Goal: Task Accomplishment & Management: Use online tool/utility

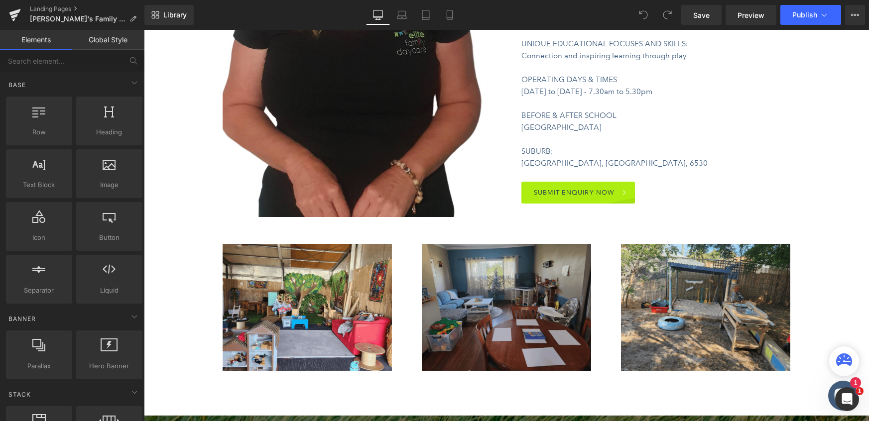
scroll to position [633, 0]
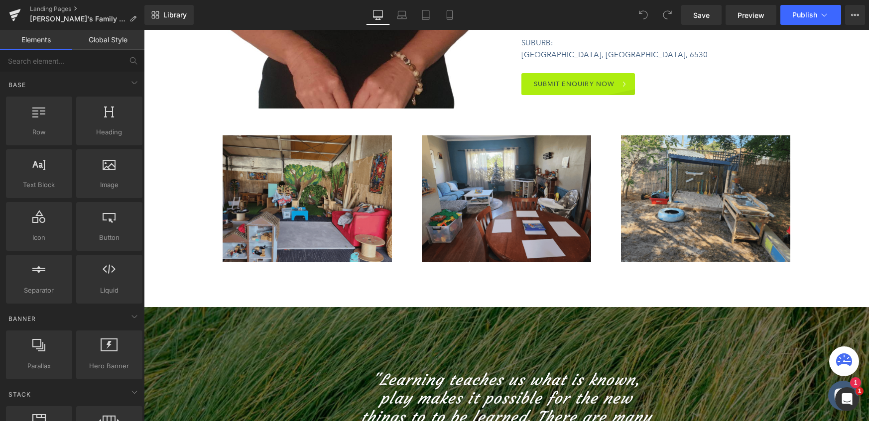
click at [300, 198] on div "Image" at bounding box center [307, 198] width 169 height 127
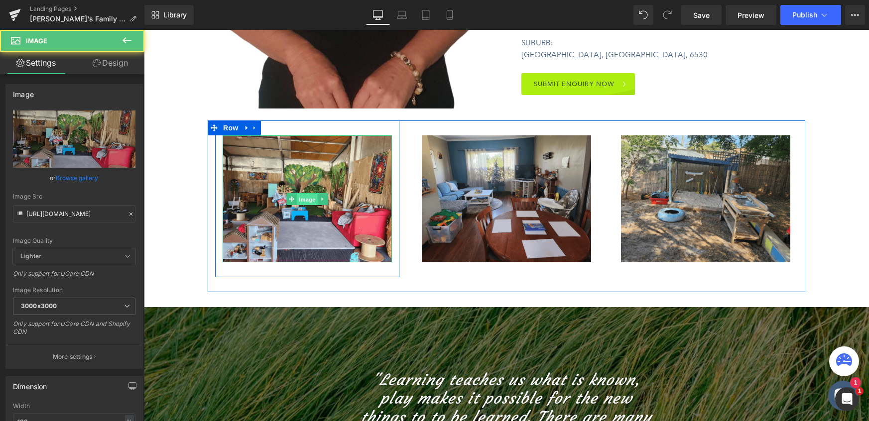
click at [305, 198] on span "Image" at bounding box center [307, 200] width 21 height 12
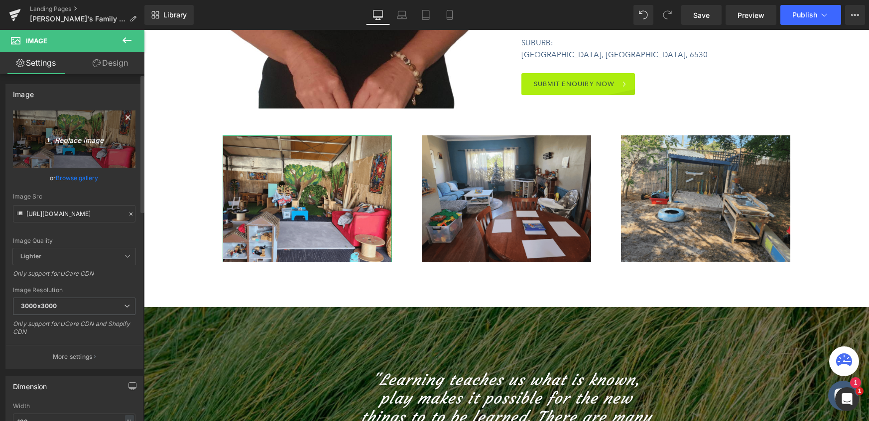
click at [73, 140] on icon "Replace Image" at bounding box center [74, 139] width 80 height 12
type input "C:\fakepath\WebsiteShowcase_TEMPLATE (22).png"
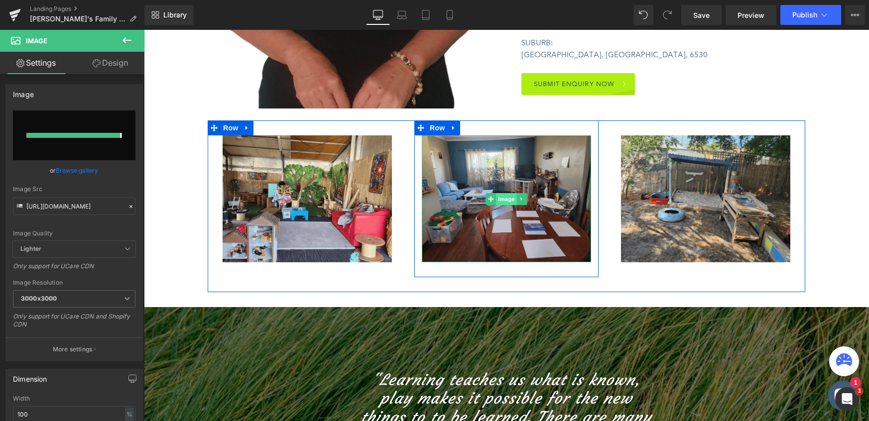
type input "https://ucarecdn.com/be7d4cde-2b39-40a0-99dd-71e535e24542/-/format/auto/-/previ…"
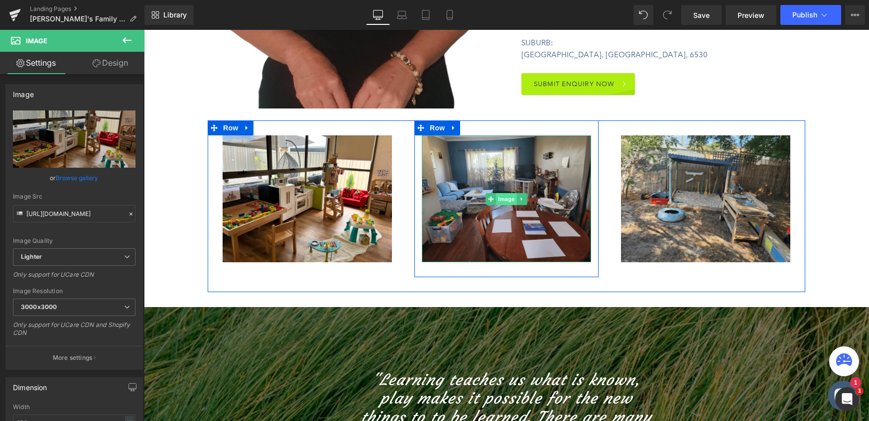
click at [504, 201] on span "Image" at bounding box center [506, 199] width 21 height 12
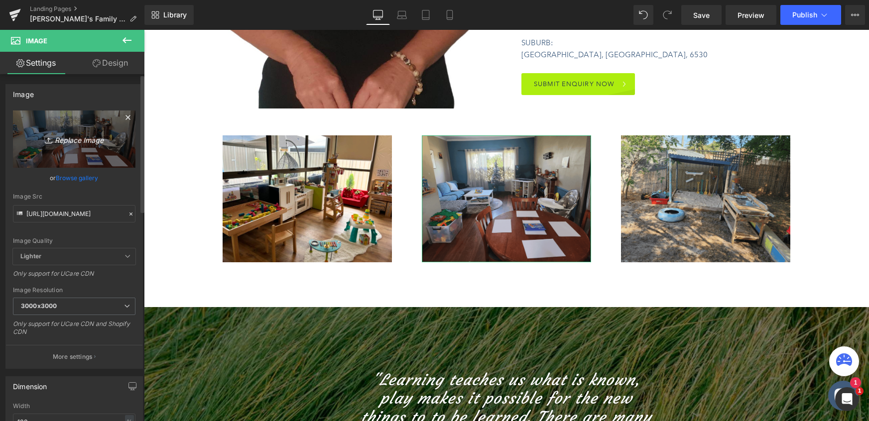
click at [70, 139] on icon "Replace Image" at bounding box center [74, 139] width 80 height 12
type input "C:\fakepath\WebsiteShowcase_TEMPLATE (24).png"
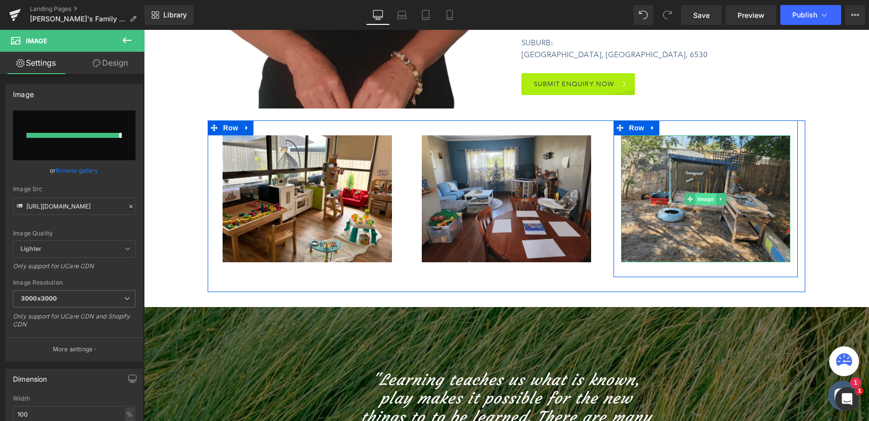
type input "https://ucarecdn.com/4d0114af-bd6a-4a03-a04d-4d41320c3306/-/format/auto/-/previ…"
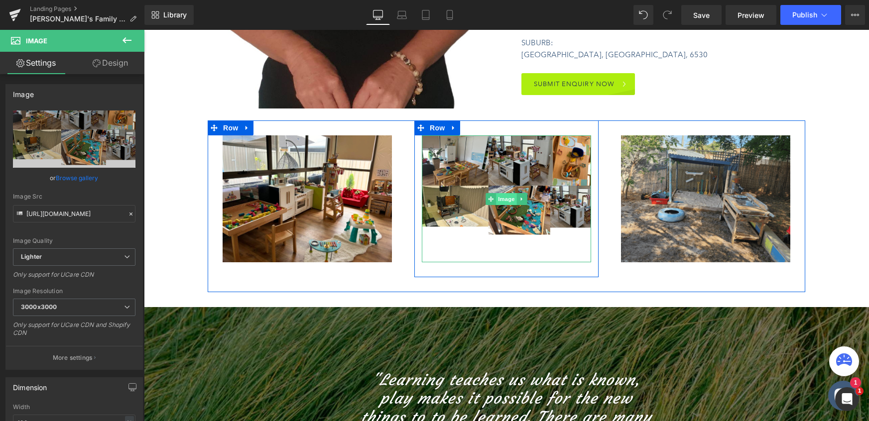
click at [504, 200] on span "Image" at bounding box center [506, 199] width 21 height 12
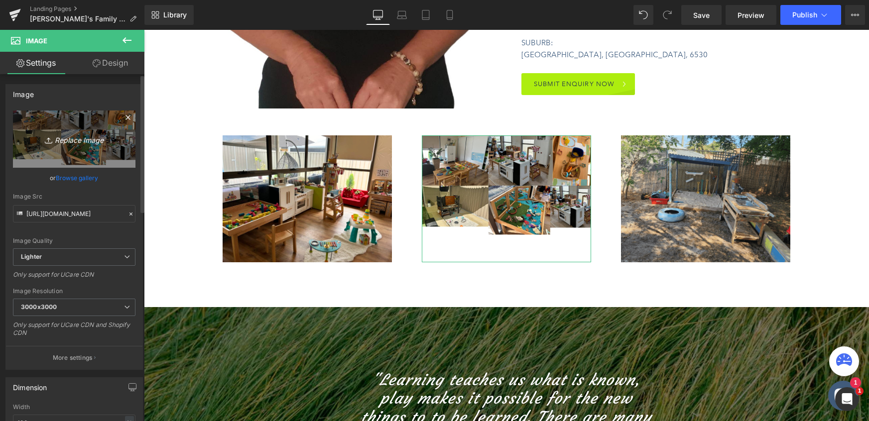
click at [75, 140] on icon "Replace Image" at bounding box center [74, 139] width 80 height 12
type input "C:\fakepath\WebsiteShowcase_TEMPLATE (25).png"
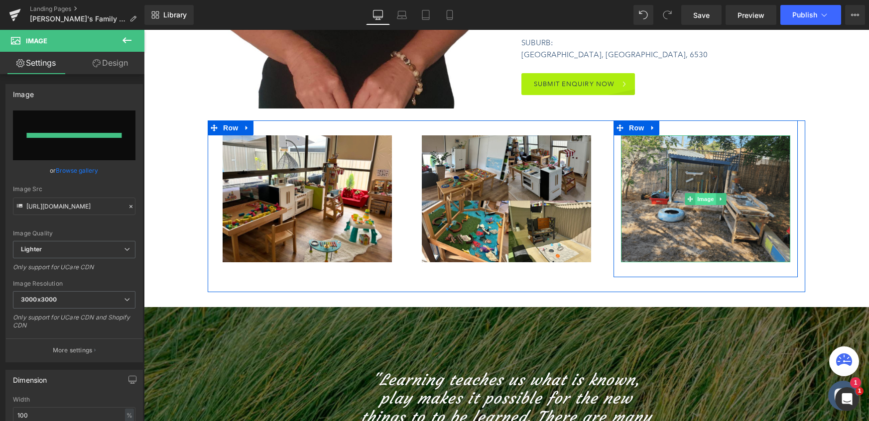
type input "https://ucarecdn.com/32451be7-7034-4eff-a97a-2d7f6edd8455/-/format/auto/-/previ…"
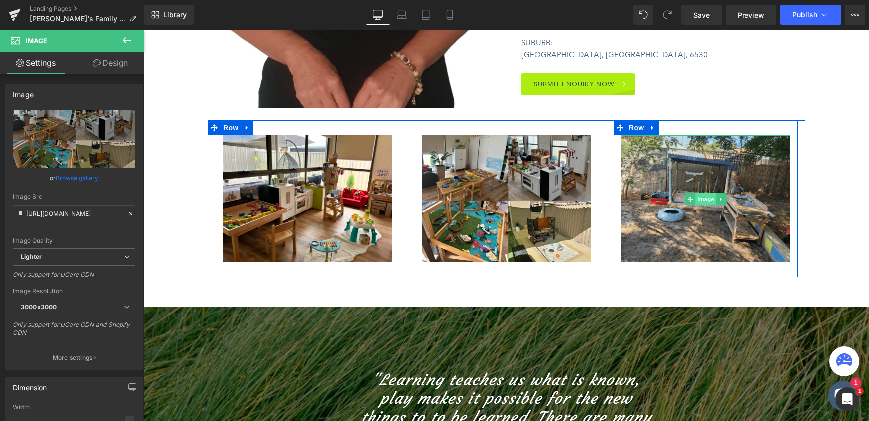
click at [704, 200] on span "Image" at bounding box center [705, 199] width 21 height 12
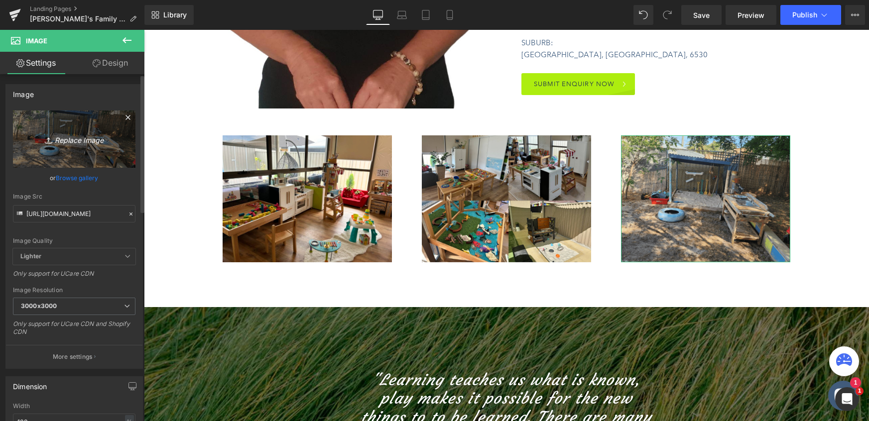
click at [74, 138] on icon "Replace Image" at bounding box center [74, 139] width 80 height 12
type input "C:\fakepath\WebsiteShowcase_TEMPLATE (23).png"
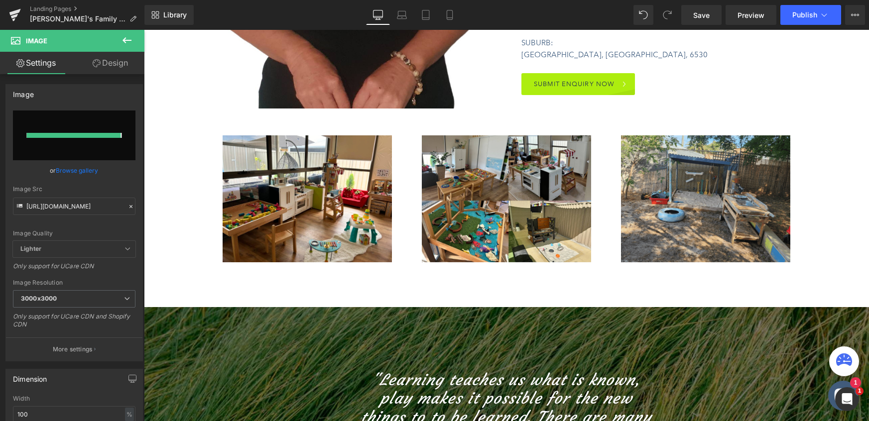
type input "https://ucarecdn.com/a4ee4346-37c2-4e0d-bebc-dc4a791bd33e/-/format/auto/-/previ…"
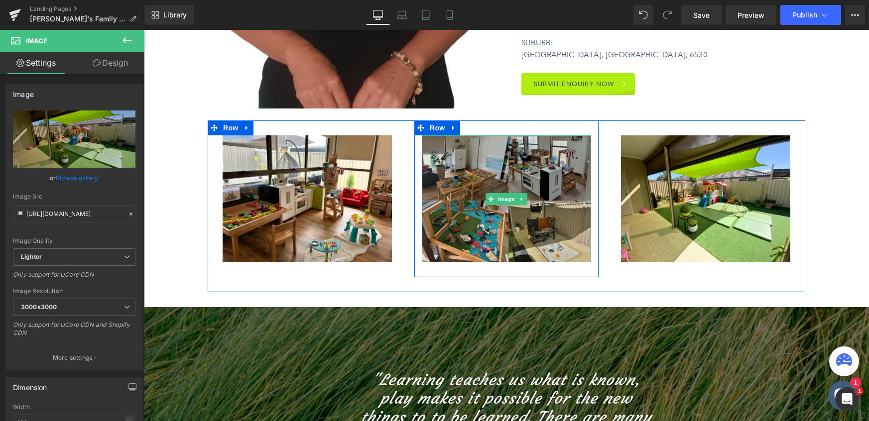
drag, startPoint x: 500, startPoint y: 199, endPoint x: 451, endPoint y: 199, distance: 49.3
click at [500, 199] on span "Image" at bounding box center [506, 199] width 21 height 12
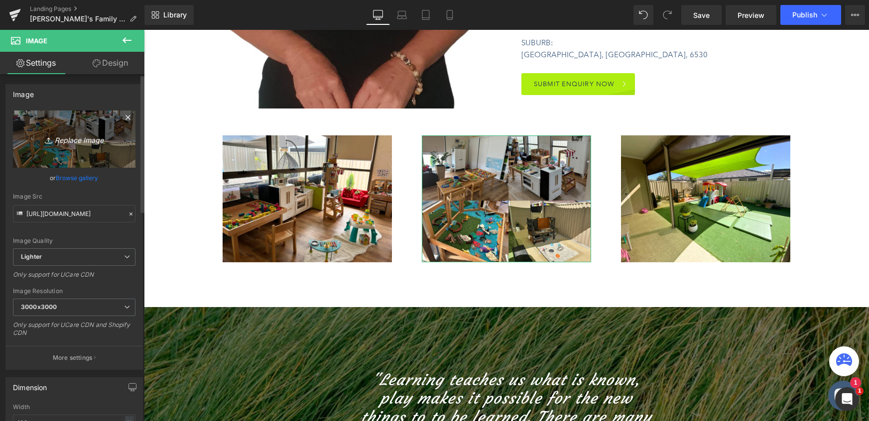
click at [68, 141] on icon "Replace Image" at bounding box center [74, 139] width 80 height 12
type input "C:\fakepath\WebsiteShowcase_TEMPLATE (23).png"
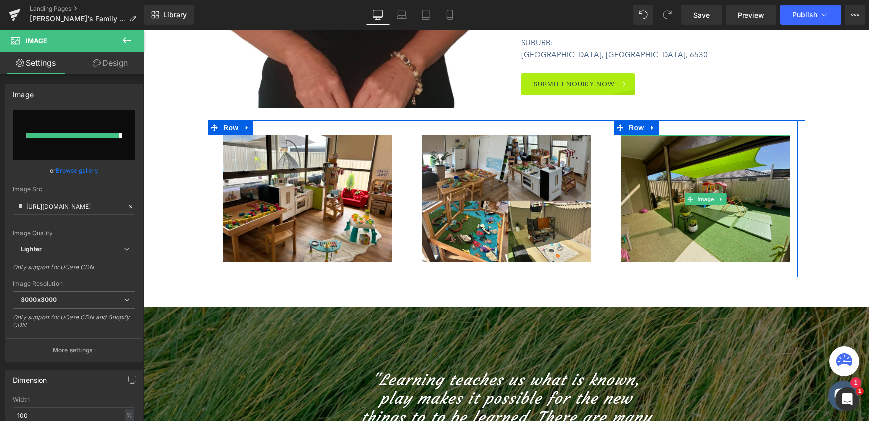
type input "https://ucarecdn.com/080777cf-7240-4c7f-9410-6a4b7d222807/-/format/auto/-/previ…"
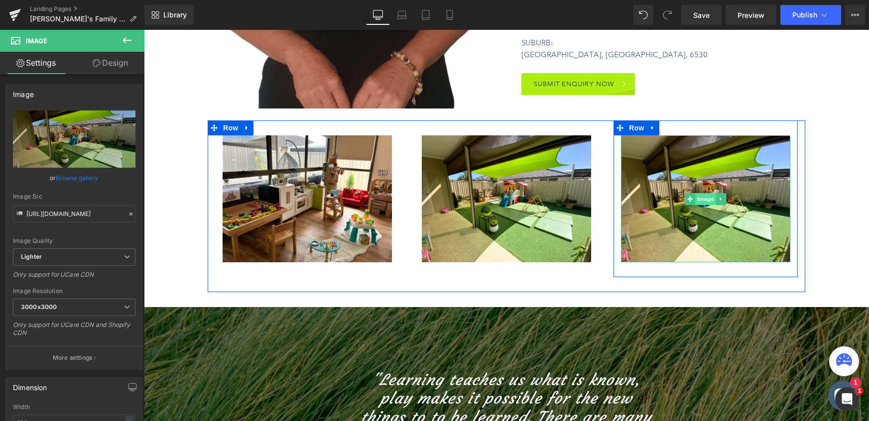
click at [706, 201] on span "Image" at bounding box center [705, 199] width 21 height 12
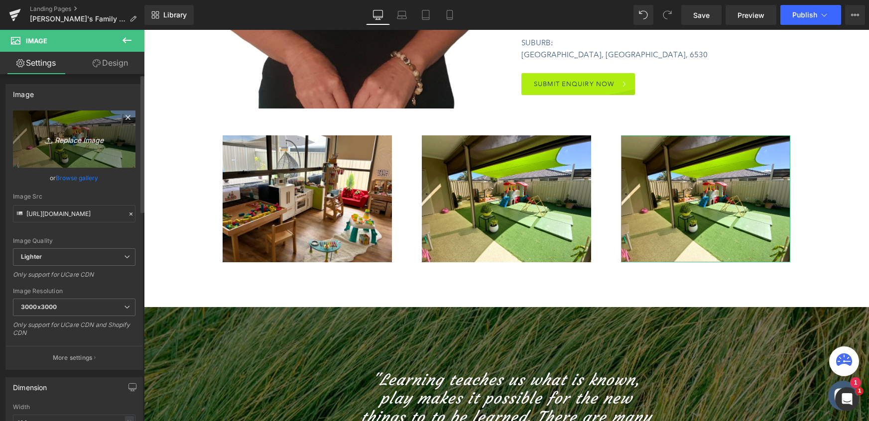
click at [76, 138] on icon "Replace Image" at bounding box center [74, 139] width 80 height 12
type input "C:\fakepath\WebsiteShowcase_TEMPLATE (25).png"
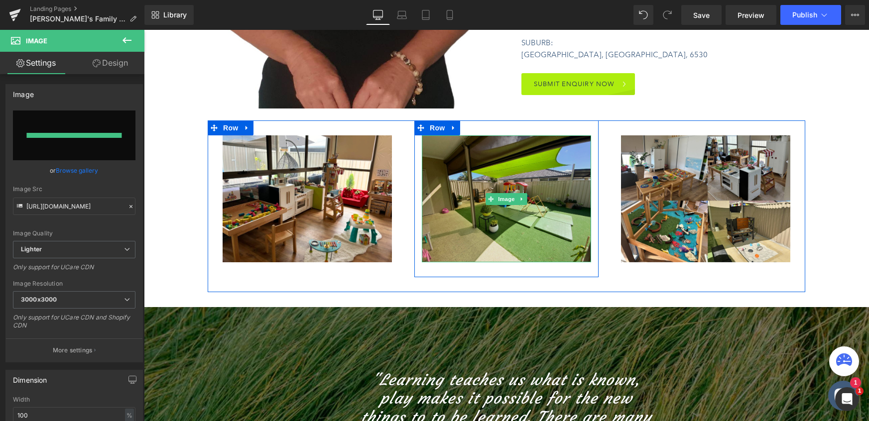
type input "https://ucarecdn.com/5bf4ebef-9194-4f83-b018-c1fa9e50c4f8/-/format/auto/-/previ…"
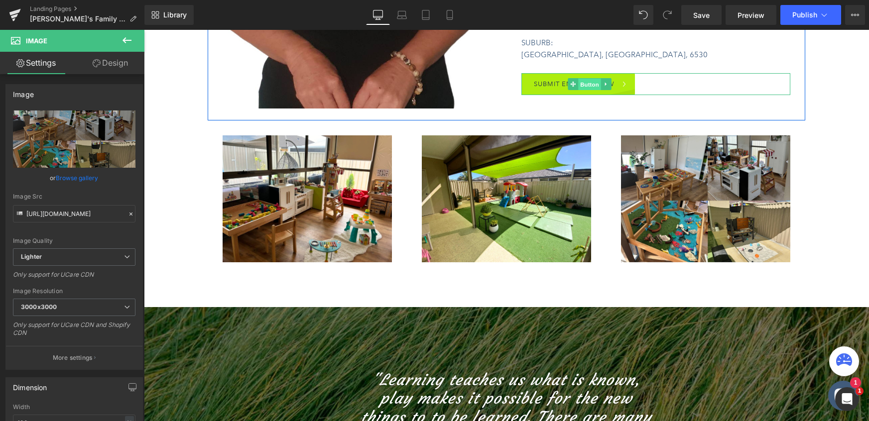
click at [580, 78] on span "Button" at bounding box center [589, 84] width 23 height 12
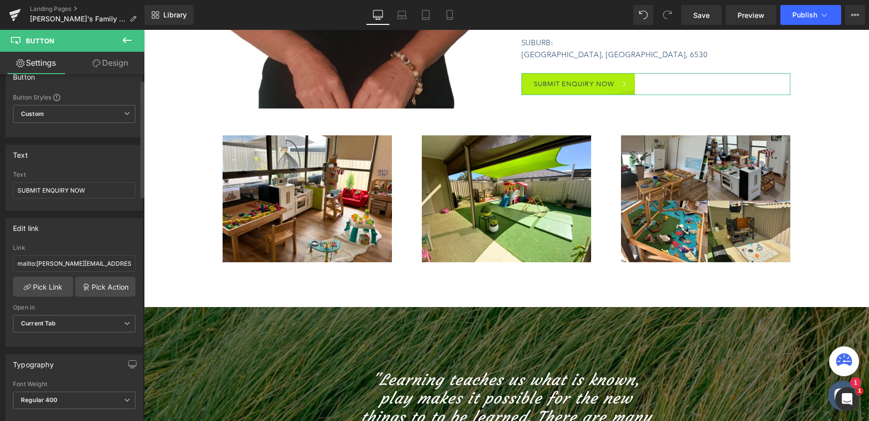
scroll to position [22, 0]
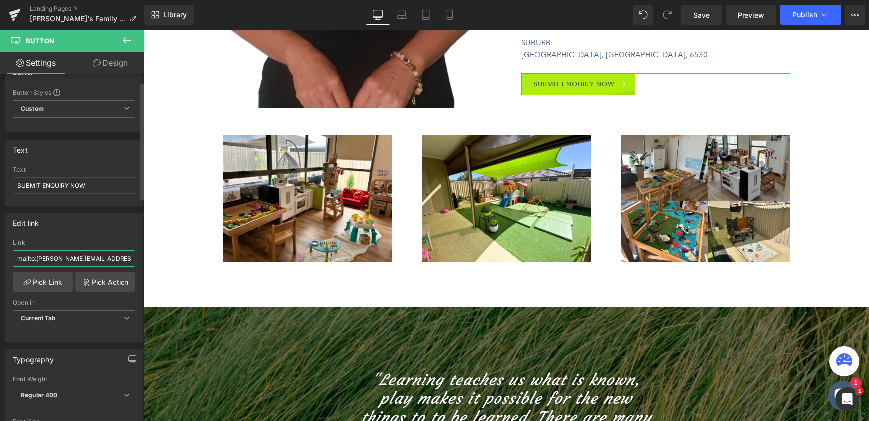
drag, startPoint x: 127, startPoint y: 262, endPoint x: 36, endPoint y: 259, distance: 91.6
click at [36, 259] on input "mailto:julie.stewart@elite-fdc.com.au" at bounding box center [74, 258] width 122 height 16
paste input "sonia@elite-fdc.com.au"
type input "mailto:sonia@elite-fdc.com.au"
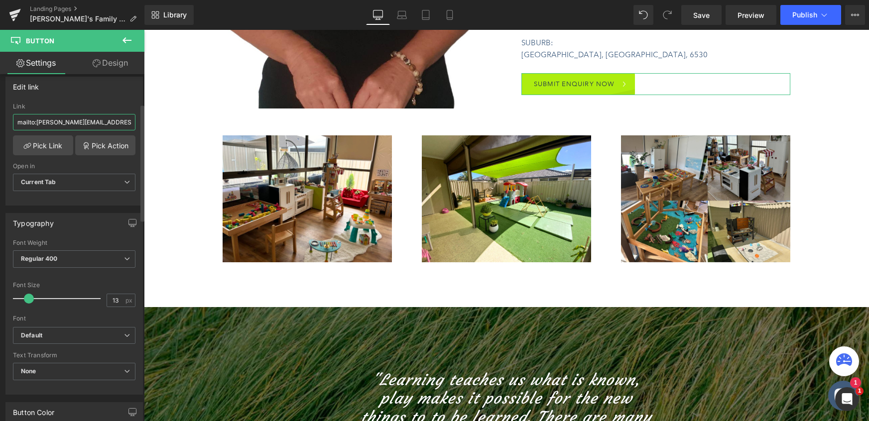
scroll to position [165, 0]
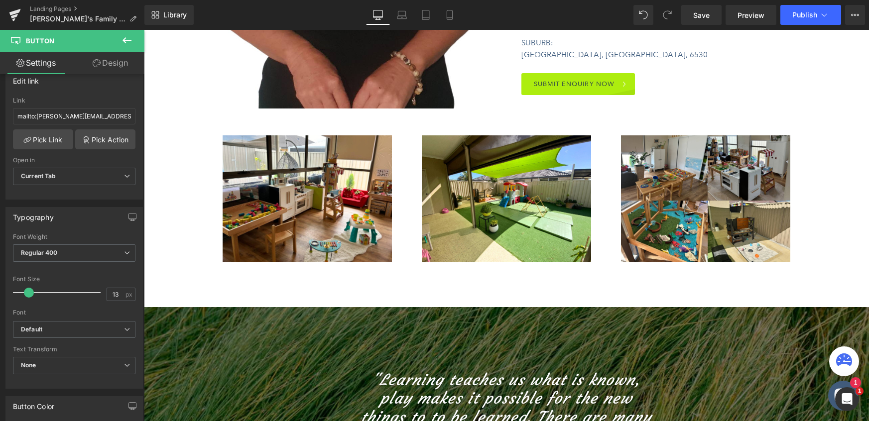
click at [144, 30] on div "98px" at bounding box center [144, 30] width 0 height 0
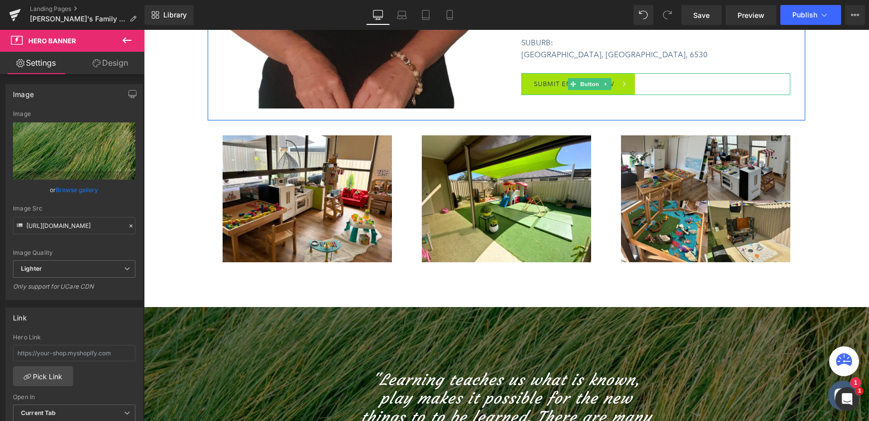
click at [549, 73] on link "SUBMIT ENQUIRY NOW" at bounding box center [578, 84] width 114 height 22
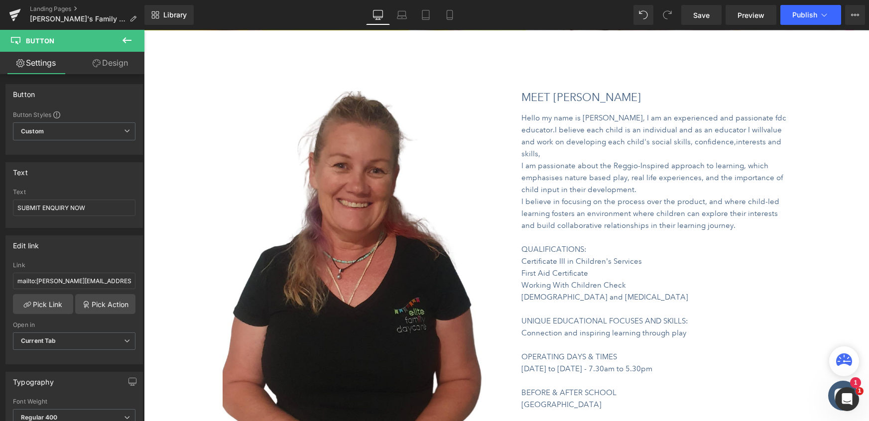
scroll to position [236, 0]
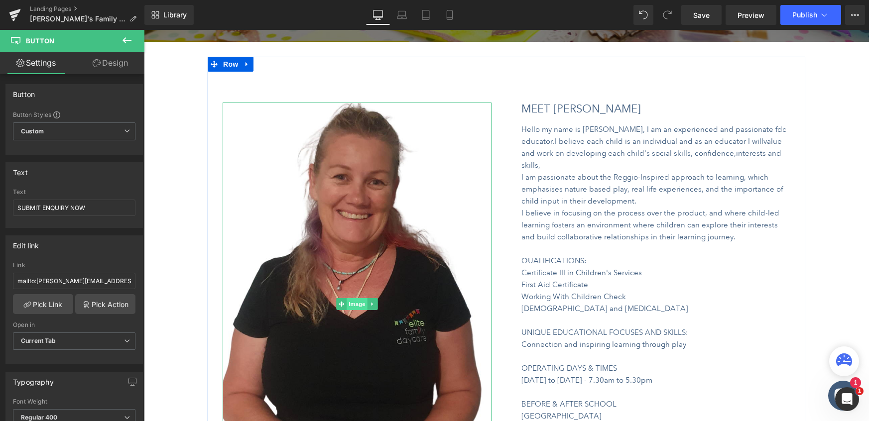
click at [355, 305] on span "Image" at bounding box center [357, 304] width 21 height 12
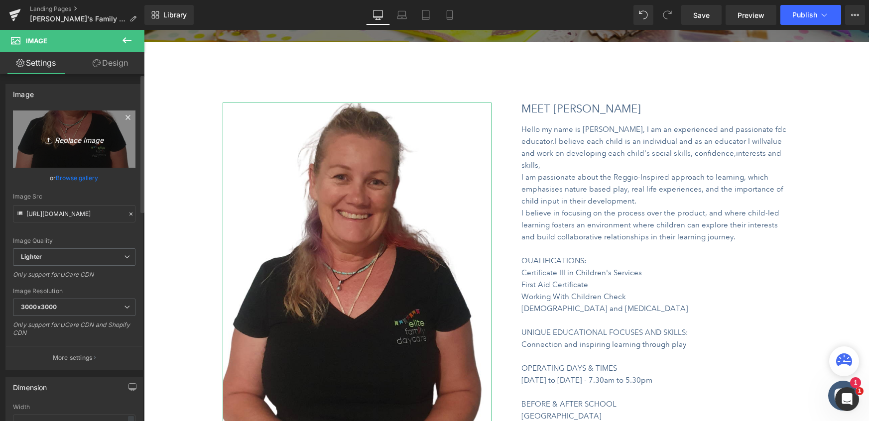
click at [69, 140] on icon "Replace Image" at bounding box center [74, 139] width 80 height 12
type input "C:\fakepath\Website_Profile_Educator_TEMPLATE (6).png"
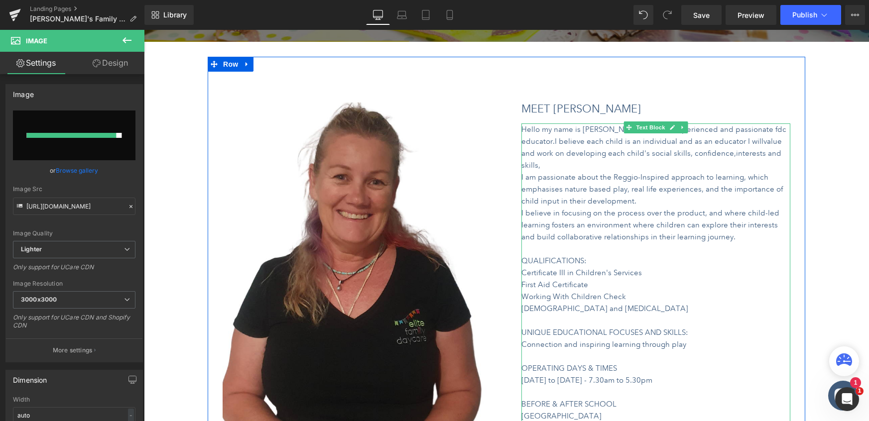
type input "https://ucarecdn.com/b07abb63-67fe-4eab-ad0c-5d8b6574981b/-/format/auto/-/previ…"
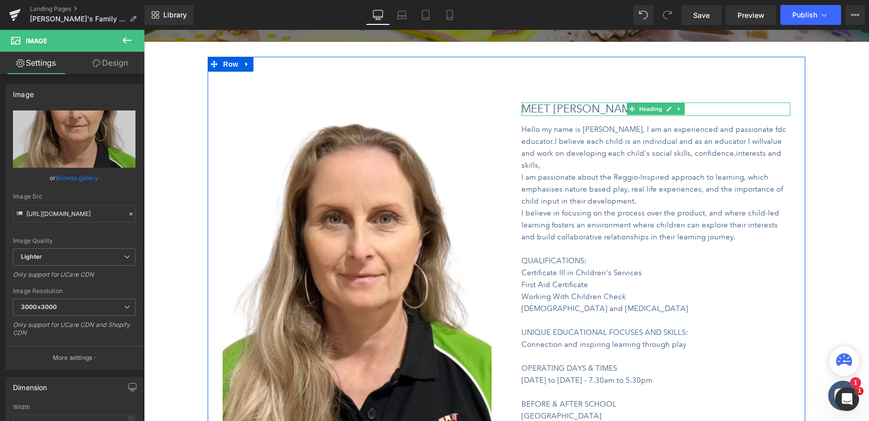
click at [589, 107] on h1 "MEET JULIE" at bounding box center [655, 109] width 269 height 13
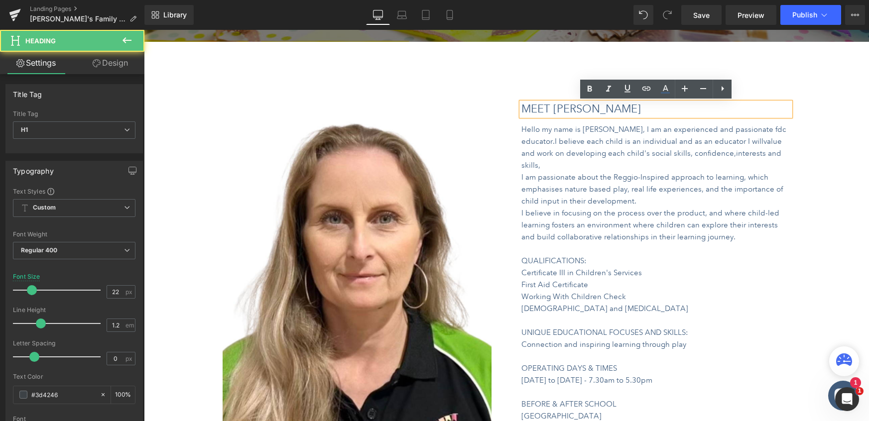
click at [582, 108] on font "MEET JULIE" at bounding box center [580, 108] width 119 height 13
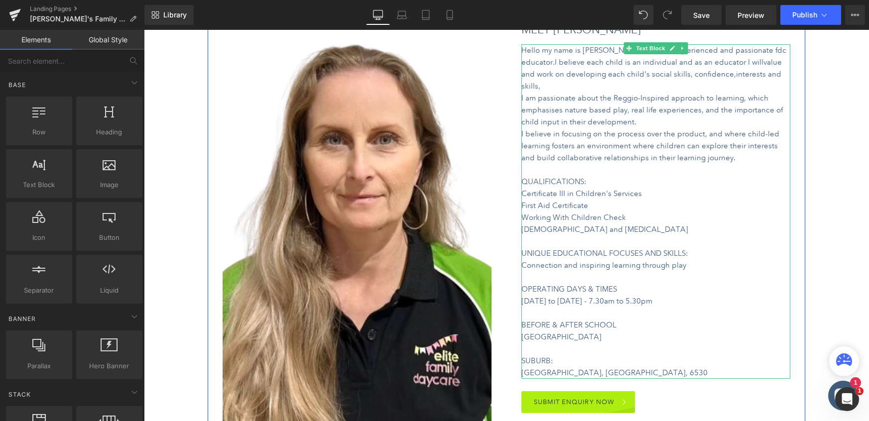
scroll to position [301, 0]
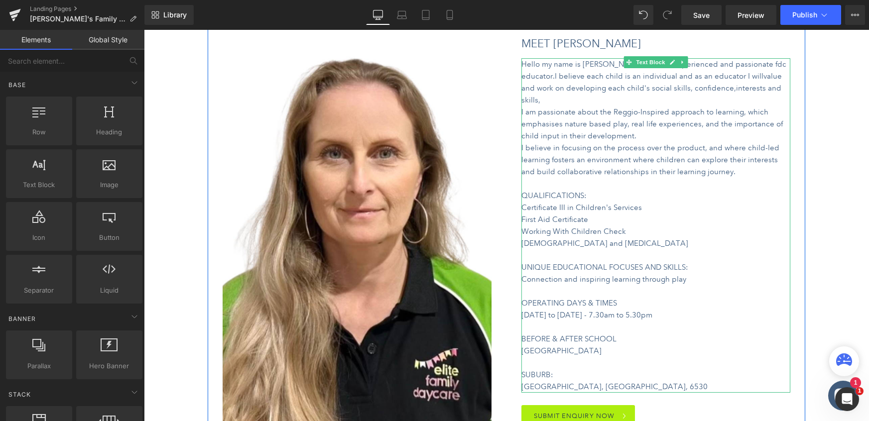
click at [598, 108] on span "I am passionate about the Reggio-Inspired approach to learning, which emphasise…" at bounding box center [651, 124] width 261 height 33
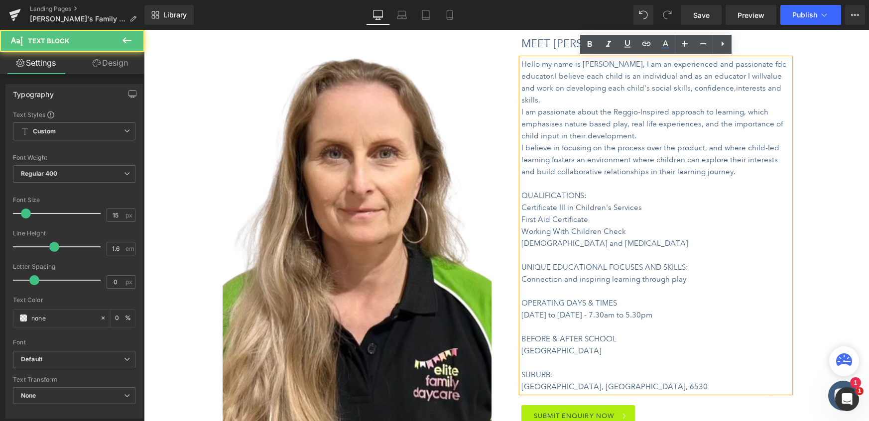
click at [639, 112] on span "I am passionate about the Reggio-Inspired approach to learning, which emphasise…" at bounding box center [651, 124] width 261 height 33
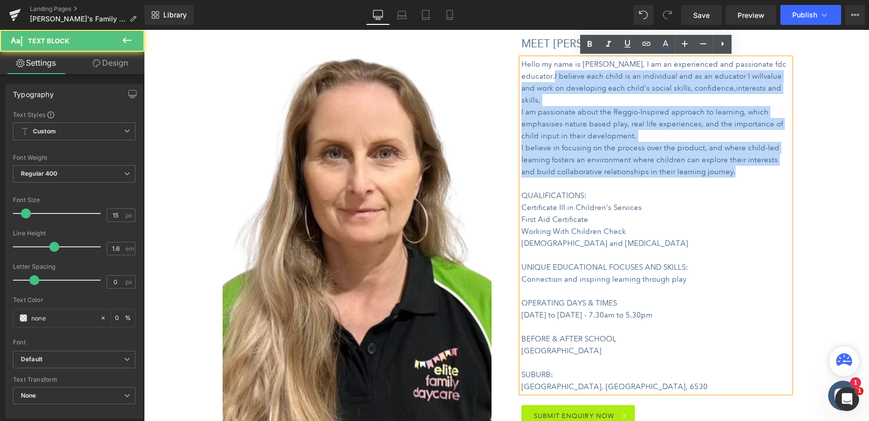
drag, startPoint x: 767, startPoint y: 65, endPoint x: 769, endPoint y: 163, distance: 98.6
click at [769, 163] on div "Hello my name is Julie, I am an experienced and passionate fdc educator. I beli…" at bounding box center [655, 225] width 269 height 335
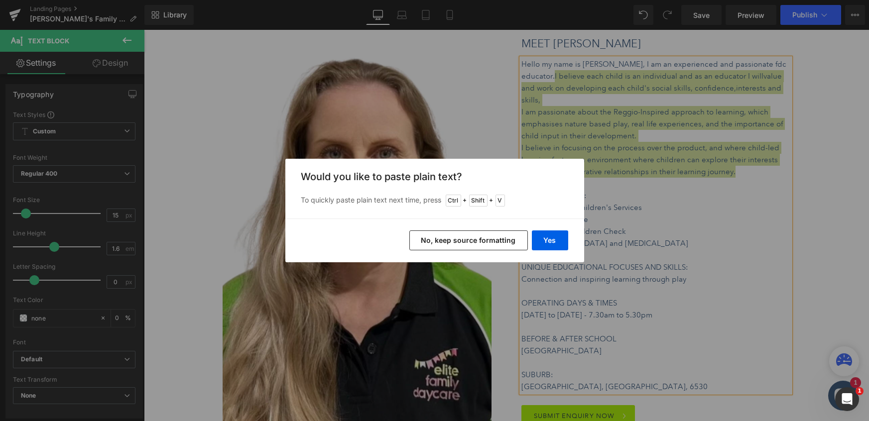
click at [499, 245] on button "No, keep source formatting" at bounding box center [468, 241] width 118 height 20
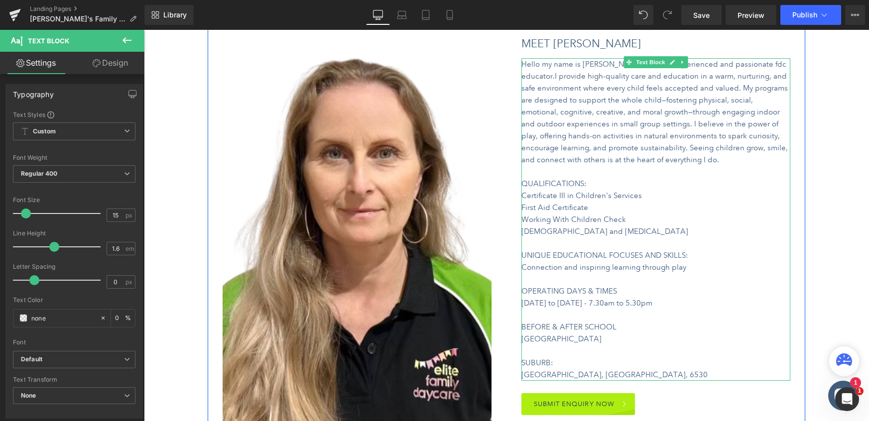
click at [596, 64] on span "Hello my name is Julie, I am an experienced and passionate fdc educator." at bounding box center [653, 70] width 265 height 21
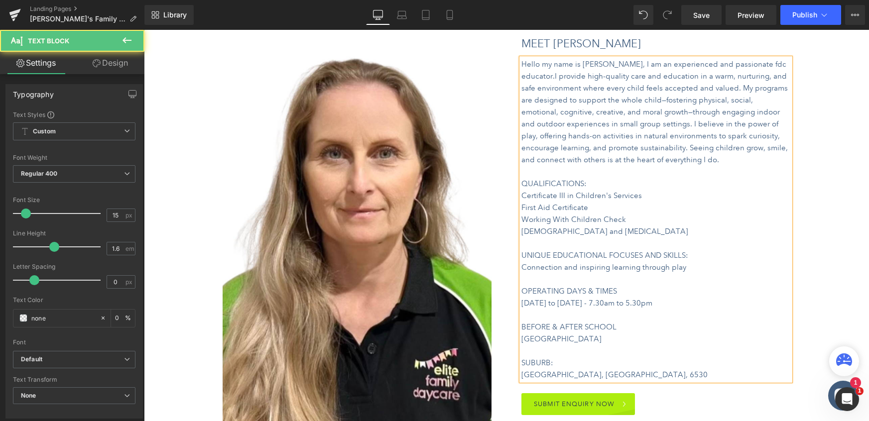
click at [774, 64] on p "Hello my name is Sona, I am an experienced and passionate fdc educator. I provi…" at bounding box center [655, 112] width 269 height 108
click at [646, 100] on span "providing high-quality care and education in a warm, nurturing, and safe enviro…" at bounding box center [654, 118] width 266 height 93
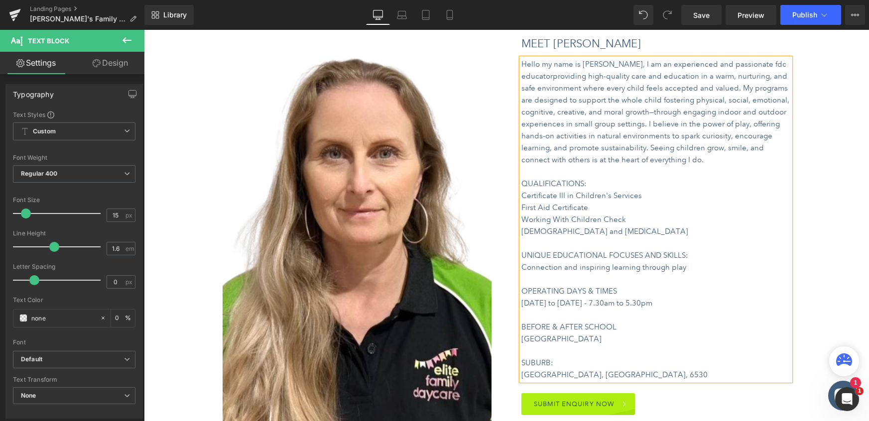
click at [652, 114] on span "providing high-quality care and education in a warm, nurturing, and safe enviro…" at bounding box center [655, 118] width 268 height 93
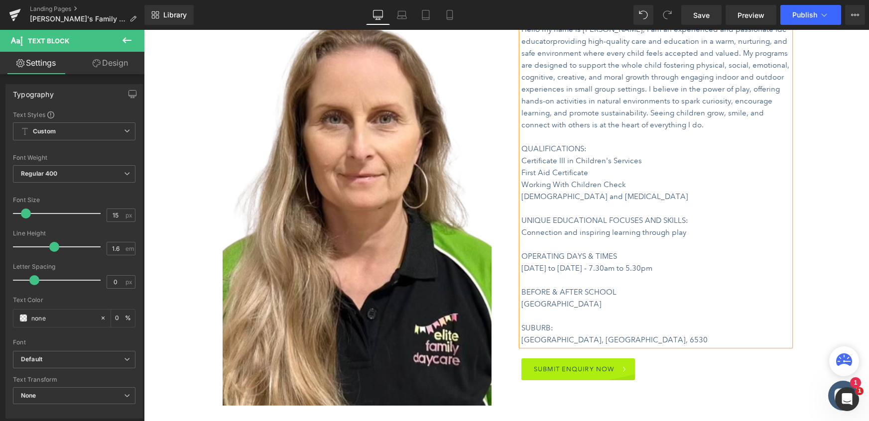
scroll to position [337, 0]
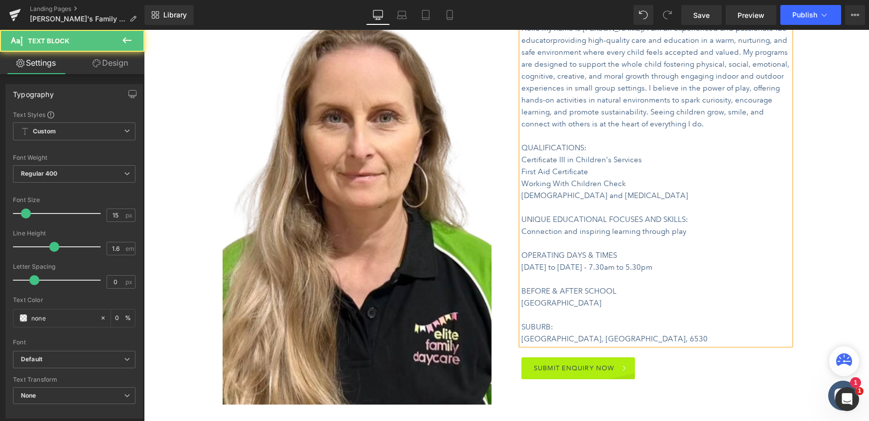
click at [563, 231] on font "Connection and inspiring learning through play" at bounding box center [603, 231] width 165 height 9
drag, startPoint x: 771, startPoint y: 230, endPoint x: 729, endPoint y: 230, distance: 41.8
click at [729, 230] on p "Connection, supporting the holistic child and inspiring learning through play" at bounding box center [655, 232] width 269 height 12
click at [588, 266] on font "Monday to Thursday - 7.30am to 5.30pm" at bounding box center [586, 267] width 131 height 9
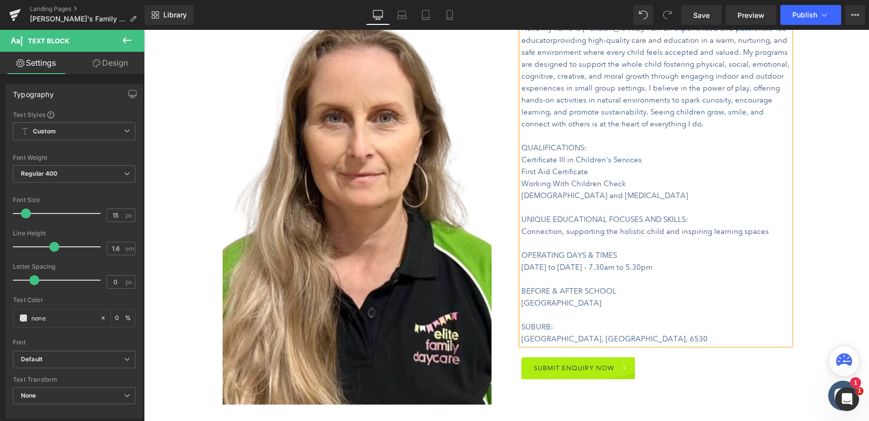
click at [594, 266] on font "Monday to Friday - 7.30am to 5.30pm" at bounding box center [586, 267] width 131 height 9
click at [629, 266] on font "Monday to Friday - 7.00am to 5.30pm" at bounding box center [586, 267] width 131 height 9
click at [701, 267] on p "Monday to Friday - 7.00am to 5.00pm" at bounding box center [655, 267] width 269 height 12
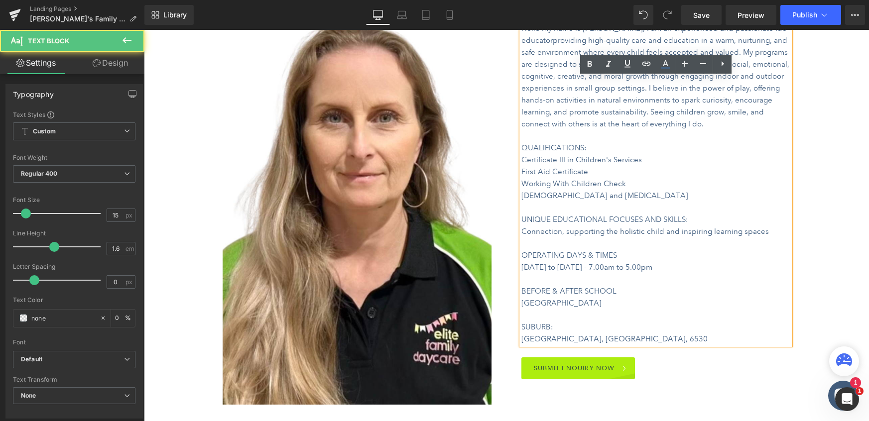
drag, startPoint x: 521, startPoint y: 303, endPoint x: 629, endPoint y: 303, distance: 108.0
click at [629, 303] on p "Mount Tarcoola Primary School" at bounding box center [655, 303] width 269 height 12
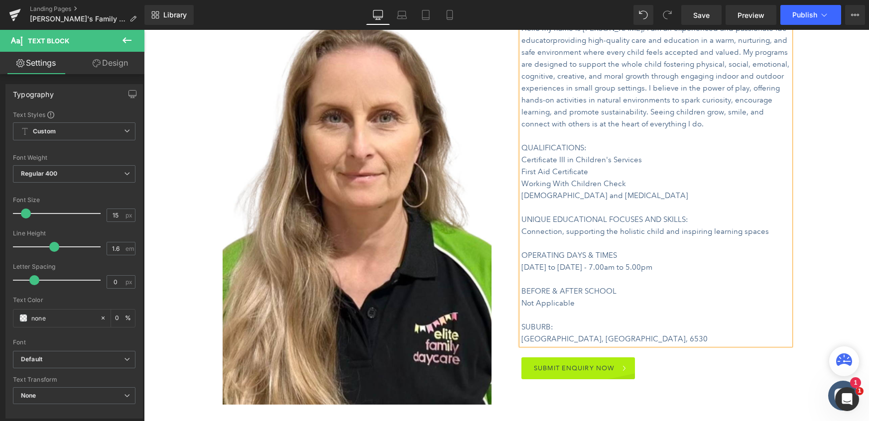
click at [762, 233] on p "Connection, supporting the holistic child and inspiring learning spaces" at bounding box center [655, 232] width 269 height 12
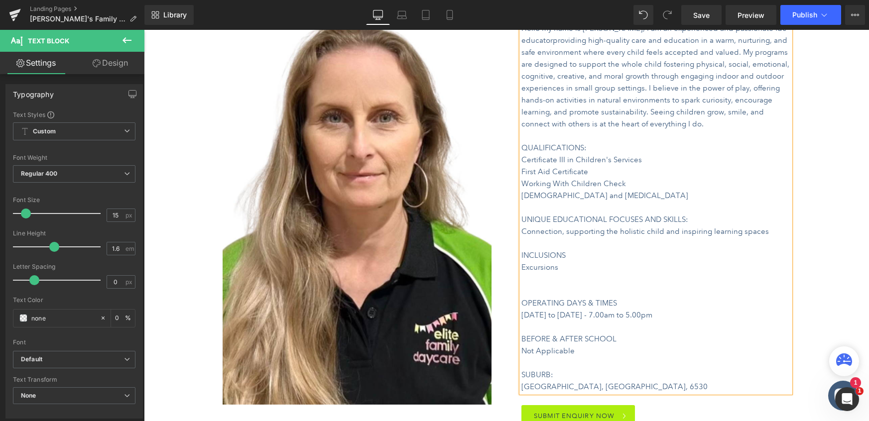
click at [562, 269] on p "Excursions" at bounding box center [655, 267] width 269 height 12
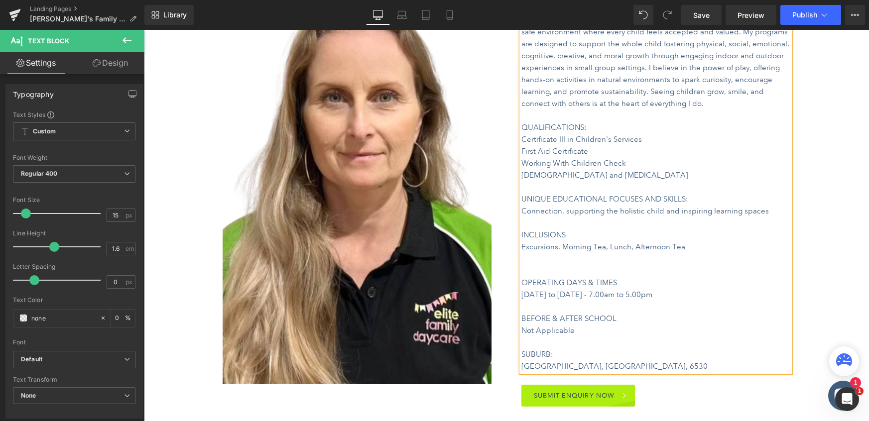
scroll to position [360, 0]
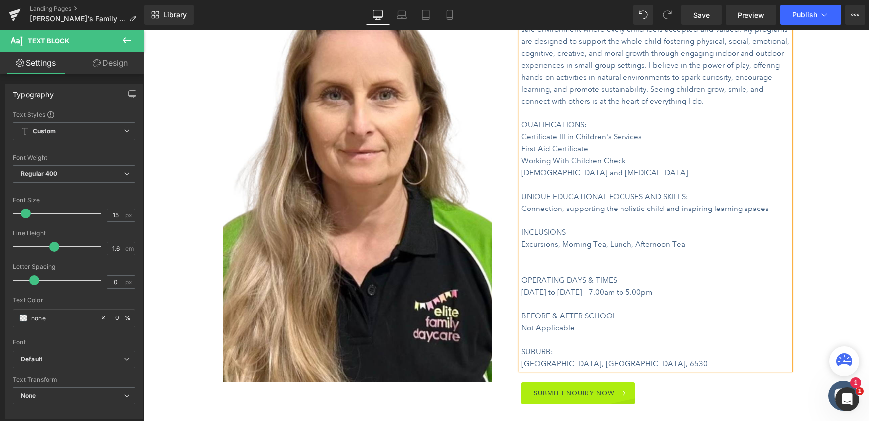
click at [523, 279] on font "OPERATING DAYS & TIMES" at bounding box center [569, 280] width 96 height 9
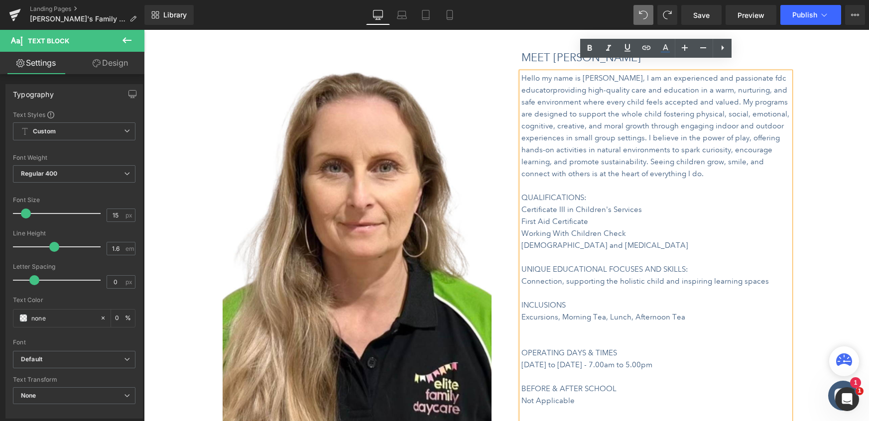
scroll to position [336, 0]
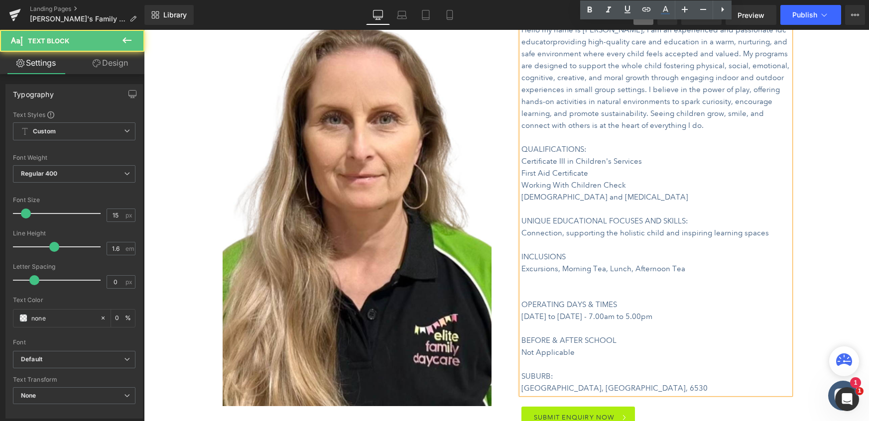
click at [531, 284] on p at bounding box center [655, 281] width 269 height 12
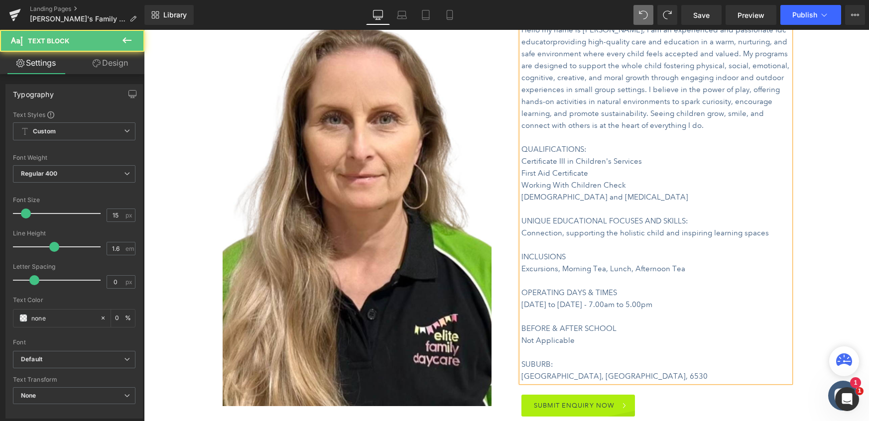
click at [655, 307] on p "Monday to Friday - 7.00am to 5.00pm" at bounding box center [655, 305] width 269 height 12
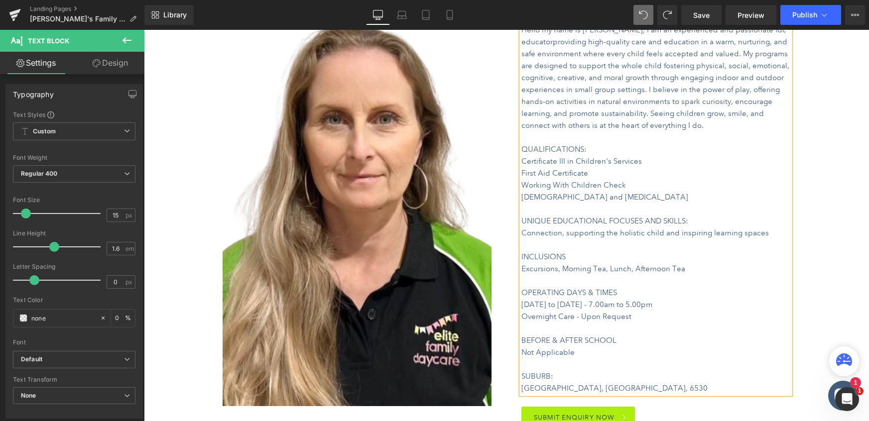
drag, startPoint x: 572, startPoint y: 353, endPoint x: 523, endPoint y: 343, distance: 49.7
click at [523, 343] on div "Hello my name is Sona, I am an experienced and passionate fdc educator providin…" at bounding box center [655, 209] width 269 height 370
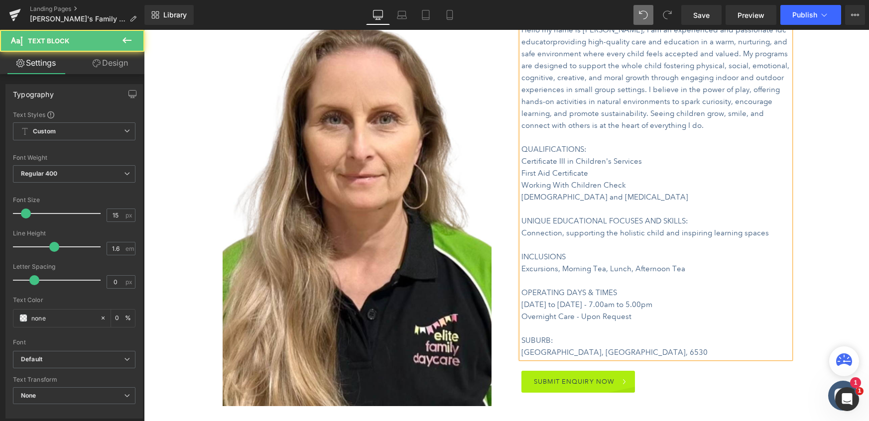
click at [555, 354] on font "Geraldton, WA, 6530" at bounding box center [614, 352] width 186 height 9
click at [616, 354] on p "Secret Harbour, WA, 6530" at bounding box center [655, 353] width 269 height 12
click at [823, 195] on div "Gumnuts Clubhouse Family Day Care Heading A family day care situated in the Ger…" at bounding box center [506, 411] width 725 height 1297
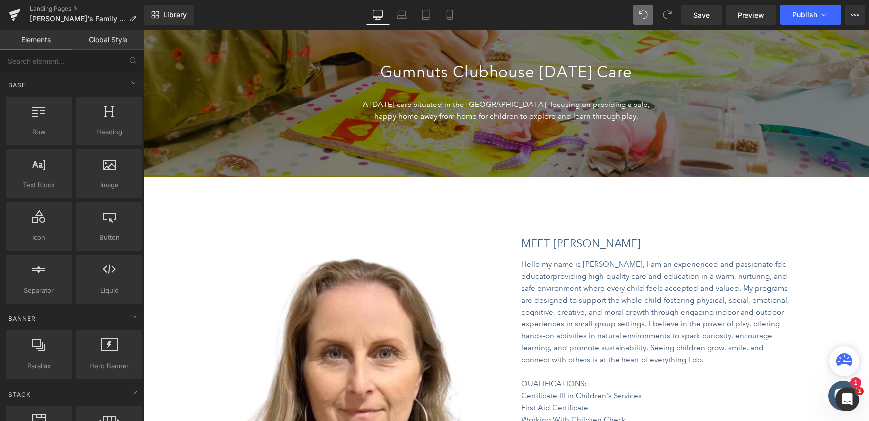
scroll to position [0, 0]
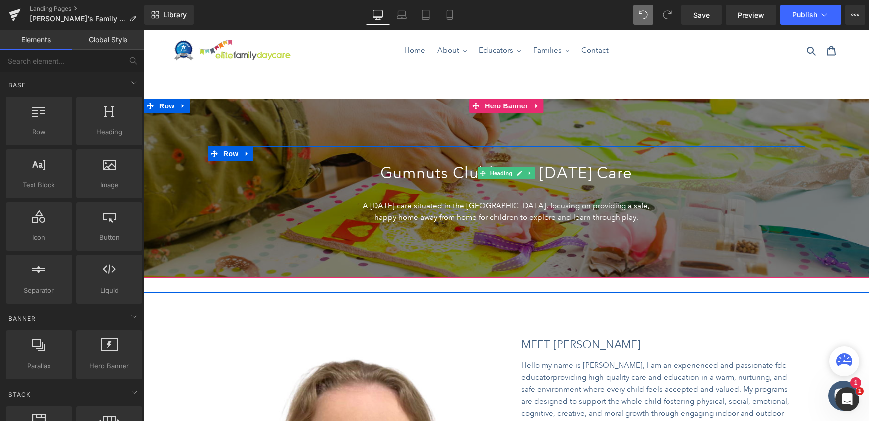
click at [463, 170] on h1 "Gumnuts Clubhouse Family Day Care" at bounding box center [506, 173] width 597 height 18
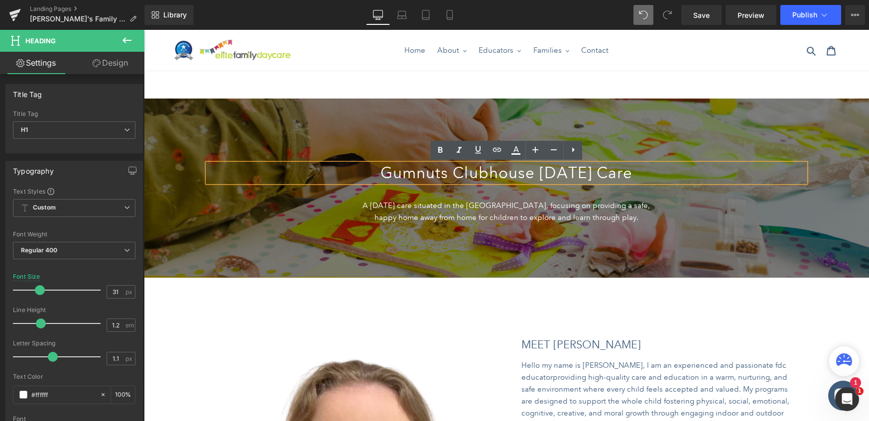
click at [517, 174] on h1 "Gumnuts Clubhouse Family Day Care" at bounding box center [506, 173] width 597 height 18
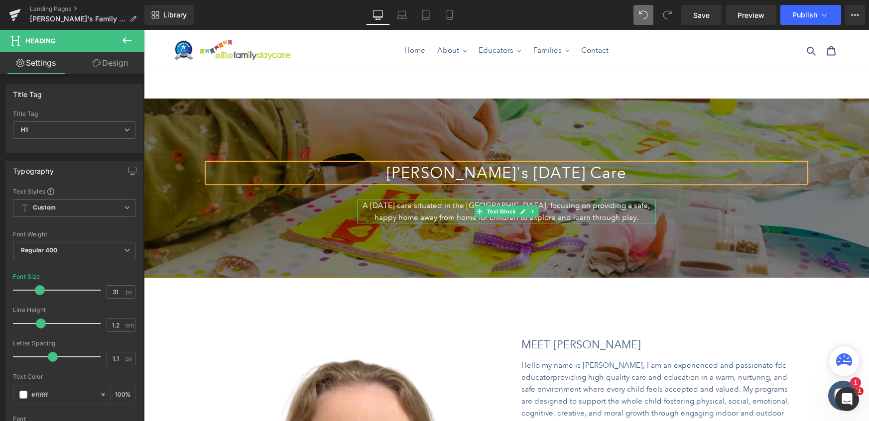
click at [586, 207] on p "A family day care situated in the Geraldton, focusing on providing a safe, happ…" at bounding box center [506, 212] width 299 height 24
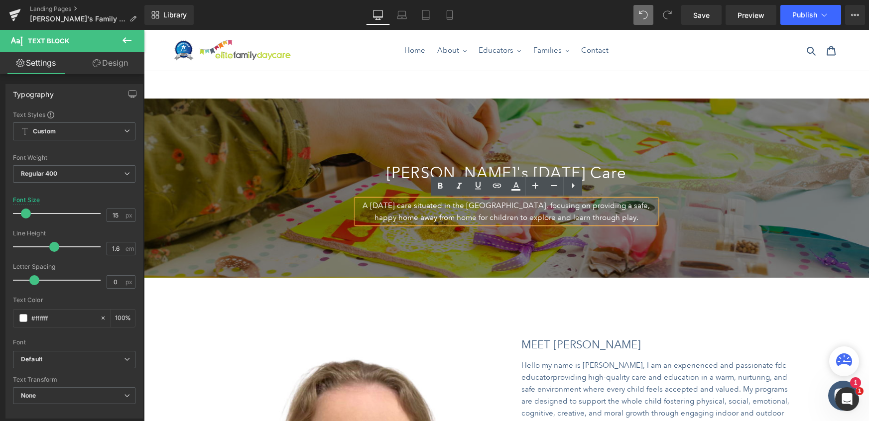
drag, startPoint x: 505, startPoint y: 208, endPoint x: 548, endPoint y: 206, distance: 42.9
click at [505, 208] on p "A family day care situated in the Geraldton, focusing on providing a safe, happ…" at bounding box center [506, 212] width 299 height 24
click at [749, 18] on span "Preview" at bounding box center [750, 15] width 27 height 10
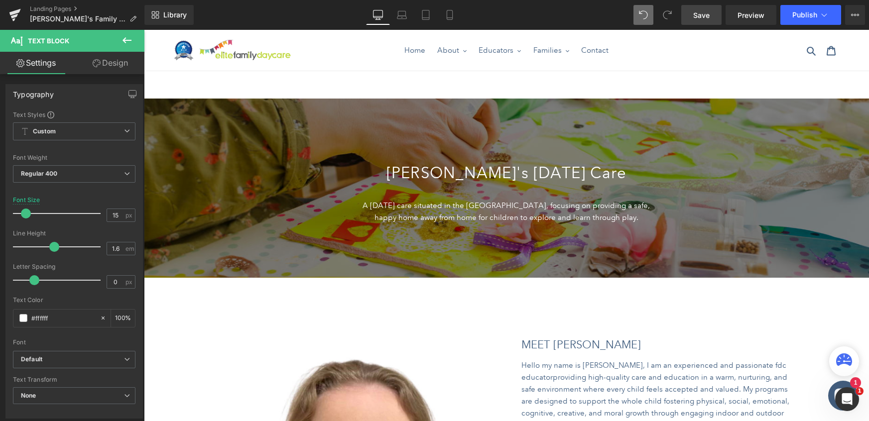
click at [708, 14] on span "Save" at bounding box center [701, 15] width 16 height 10
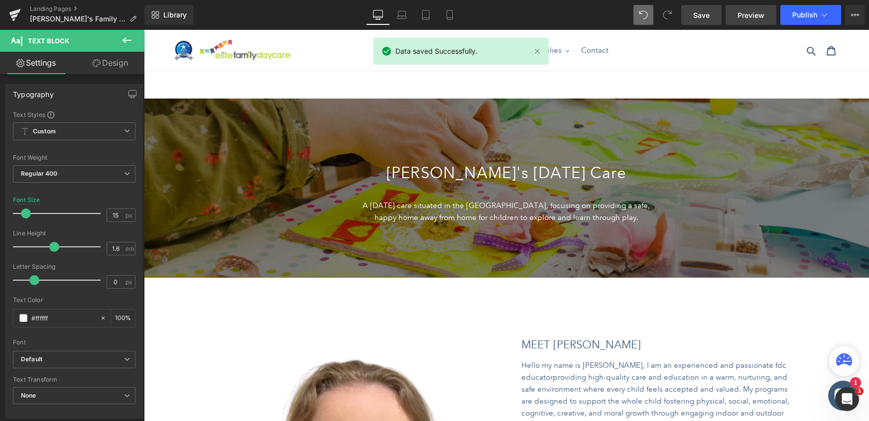
click at [752, 16] on span "Preview" at bounding box center [750, 15] width 27 height 10
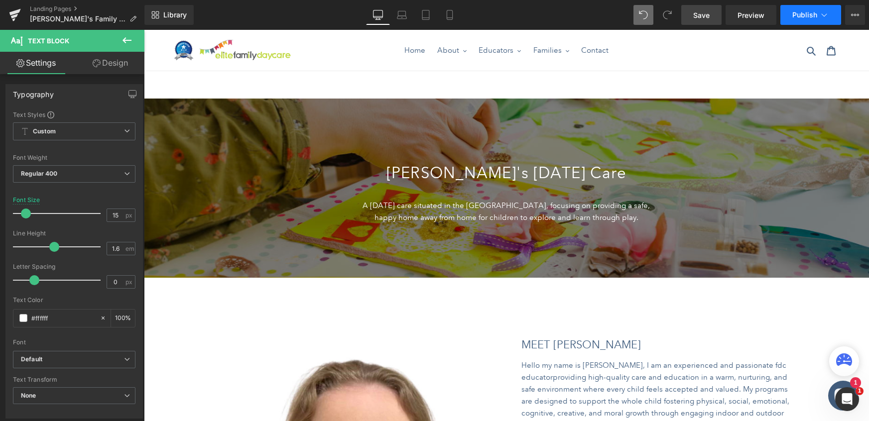
click at [803, 15] on span "Publish" at bounding box center [804, 15] width 25 height 8
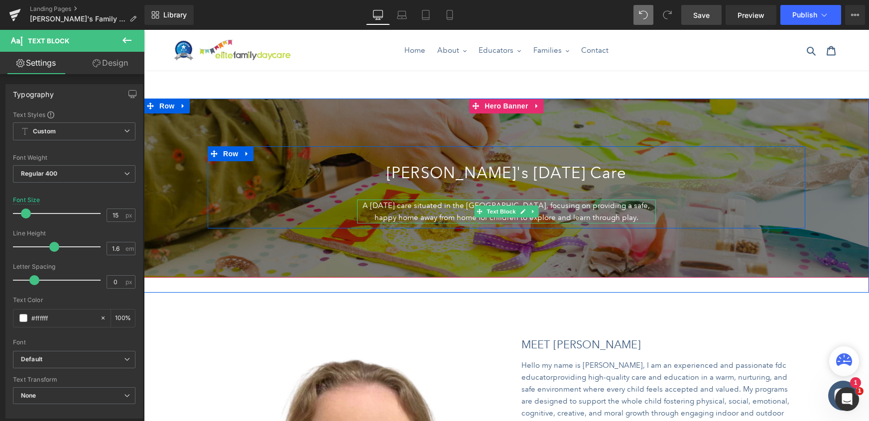
drag, startPoint x: 366, startPoint y: 206, endPoint x: 635, endPoint y: 216, distance: 269.0
click at [635, 216] on p "A family day care situated in the Secret Harbour, focusing on providing a safe,…" at bounding box center [506, 212] width 299 height 24
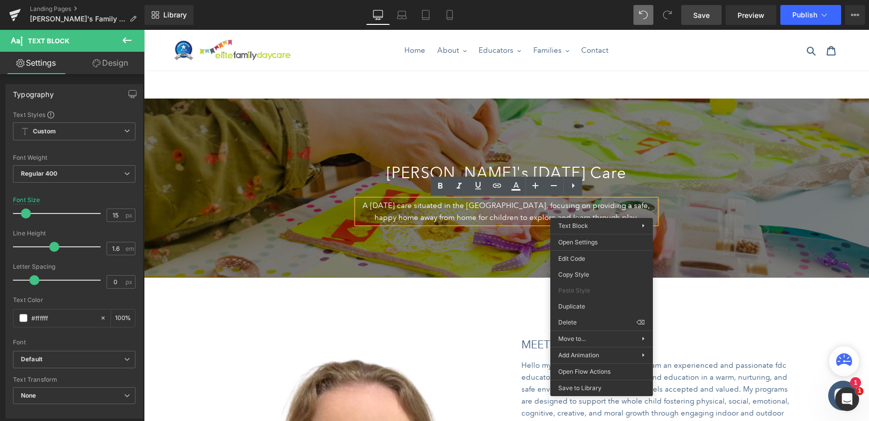
copy p "A family day care situated in the Secret Harbour, focusing on providing a safe,…"
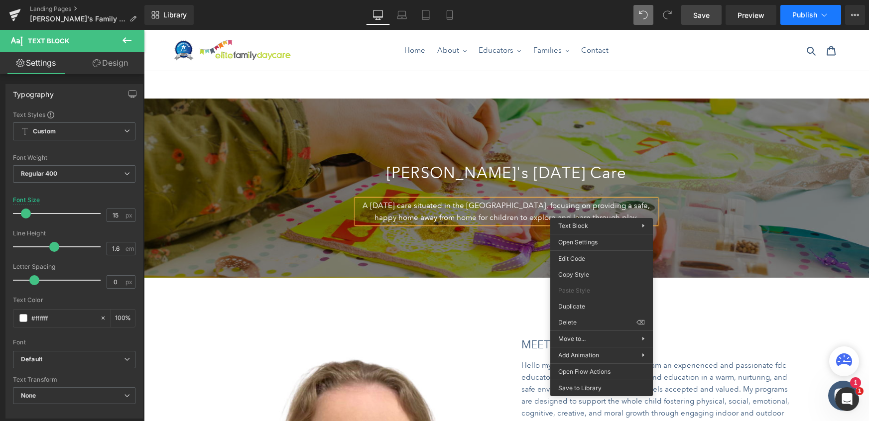
click at [813, 19] on button "Publish" at bounding box center [810, 15] width 61 height 20
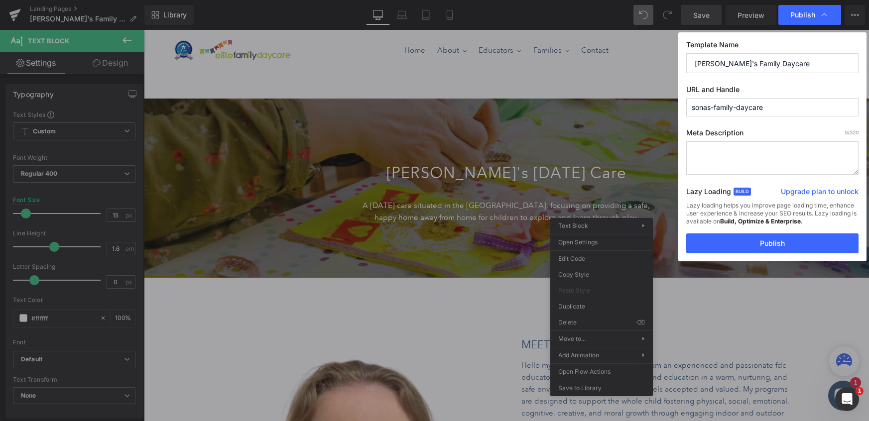
click at [727, 148] on textarea at bounding box center [772, 157] width 172 height 33
paste textarea "A family day care situated in the Secret Harbour, focusing on providing a safe,…"
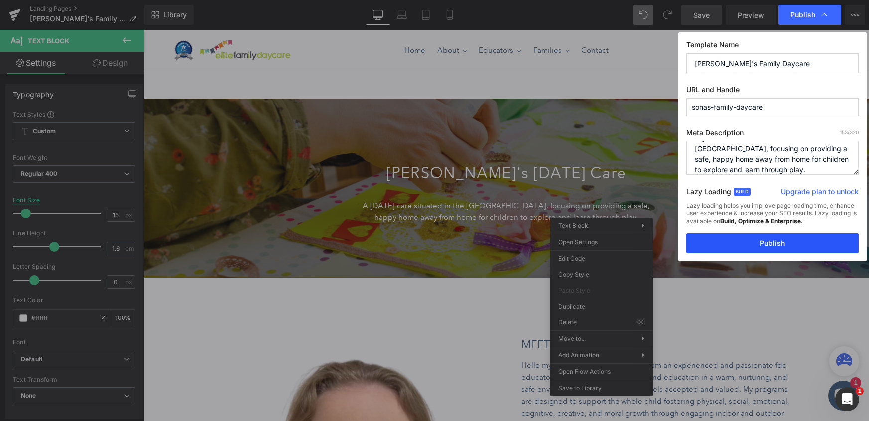
type textarea "A family day care situated in the Secret Harbour, focusing on providing a safe,…"
click at [770, 241] on button "Publish" at bounding box center [772, 244] width 172 height 20
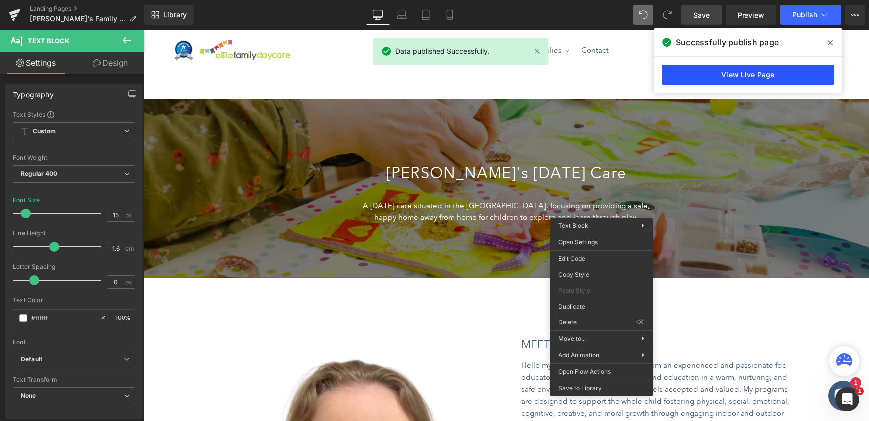
click at [752, 76] on link "View Live Page" at bounding box center [748, 75] width 172 height 20
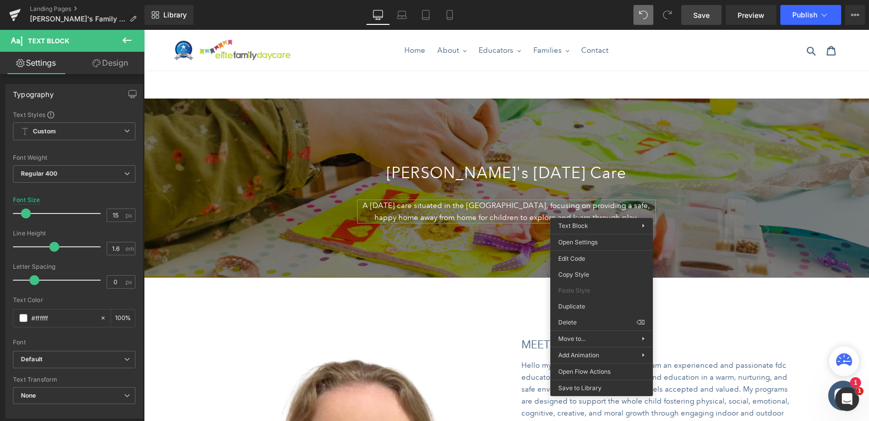
click at [130, 42] on icon at bounding box center [127, 40] width 12 height 12
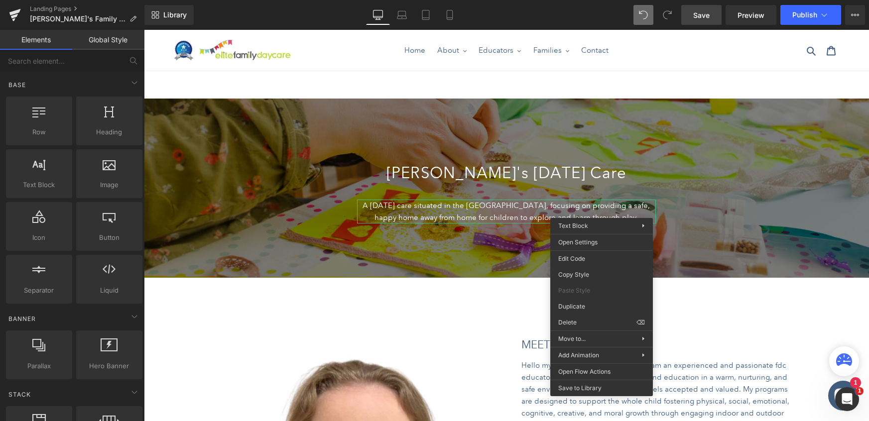
click at [689, 56] on div "Search Cart 0 items" at bounding box center [758, 50] width 168 height 21
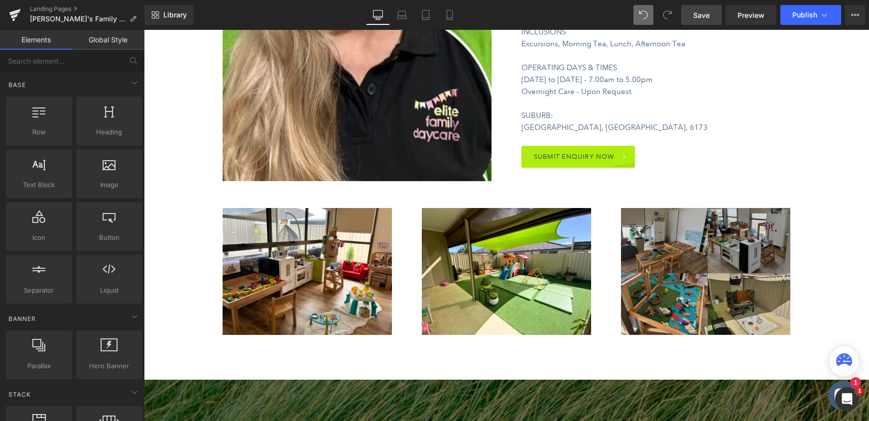
scroll to position [586, 0]
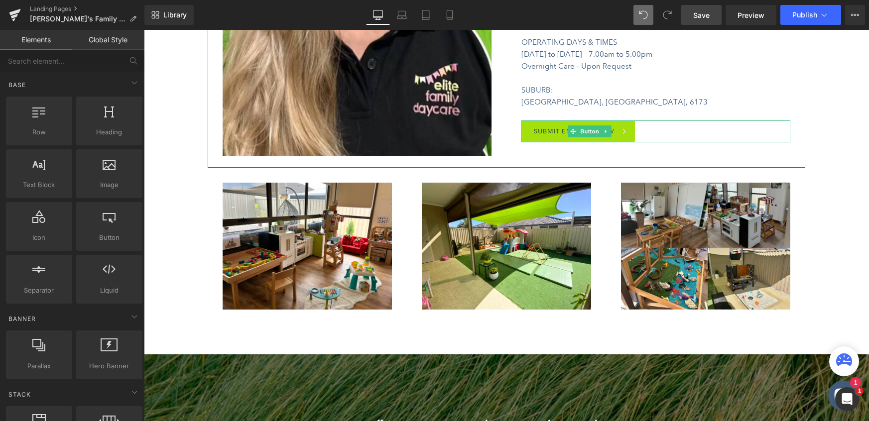
click at [650, 137] on div "SUBMIT ENQUIRY NOW" at bounding box center [655, 131] width 269 height 22
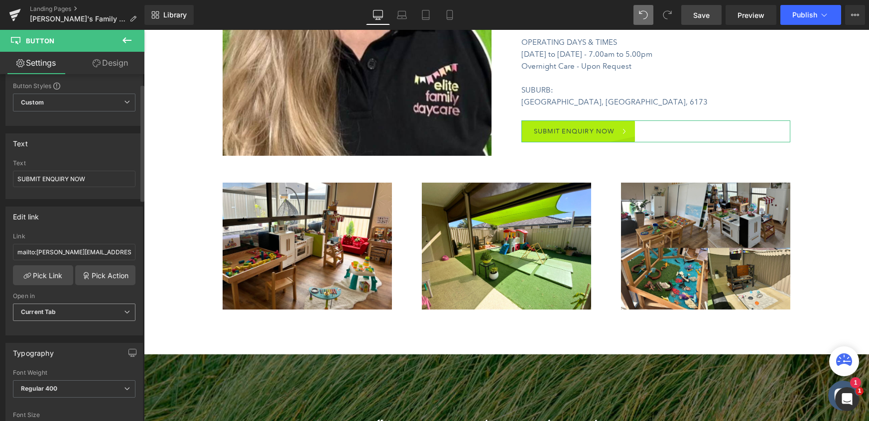
scroll to position [0, 0]
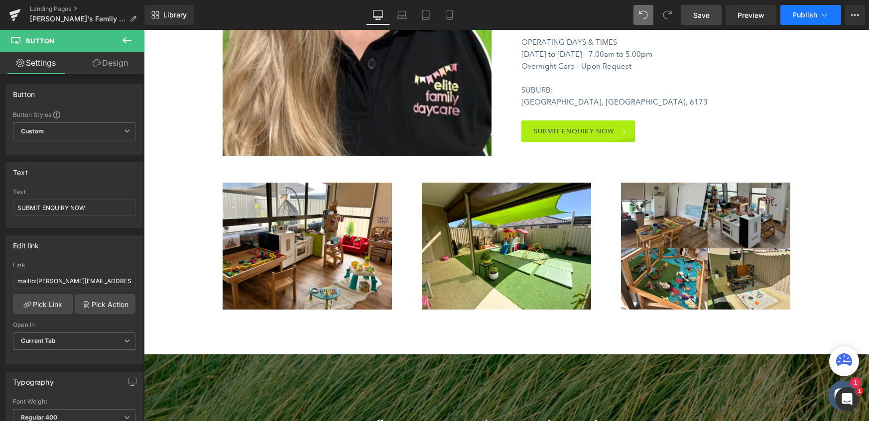
click at [822, 13] on icon at bounding box center [824, 15] width 10 height 10
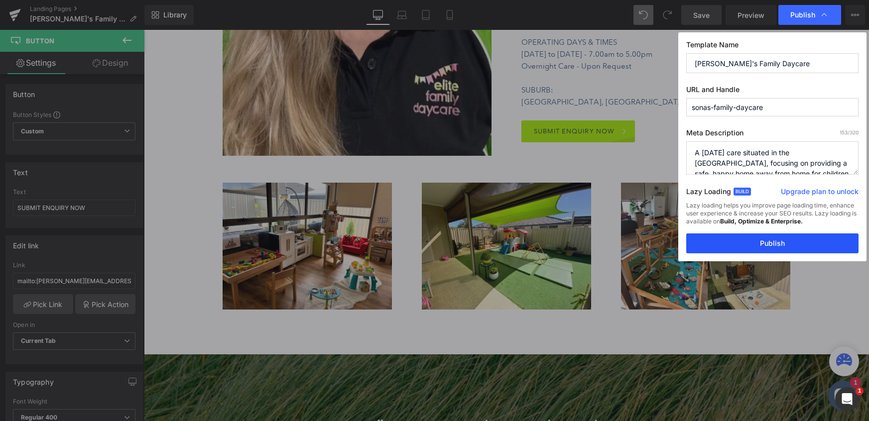
click at [772, 242] on button "Publish" at bounding box center [772, 244] width 172 height 20
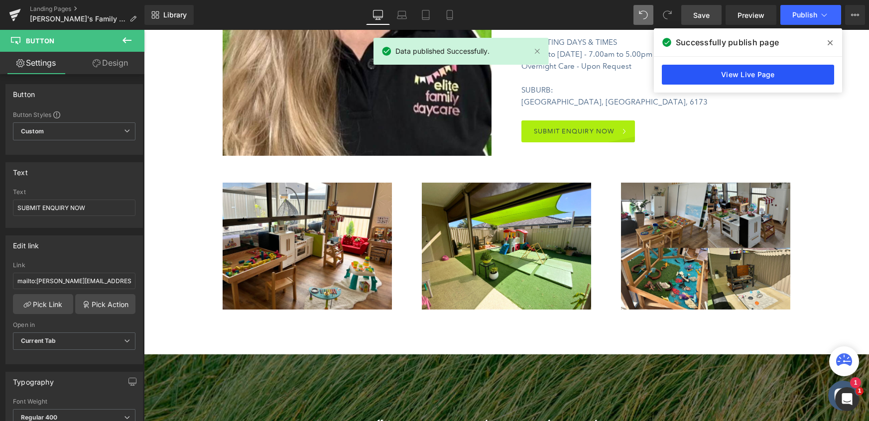
click at [734, 73] on link "View Live Page" at bounding box center [748, 75] width 172 height 20
